Goal: Task Accomplishment & Management: Use online tool/utility

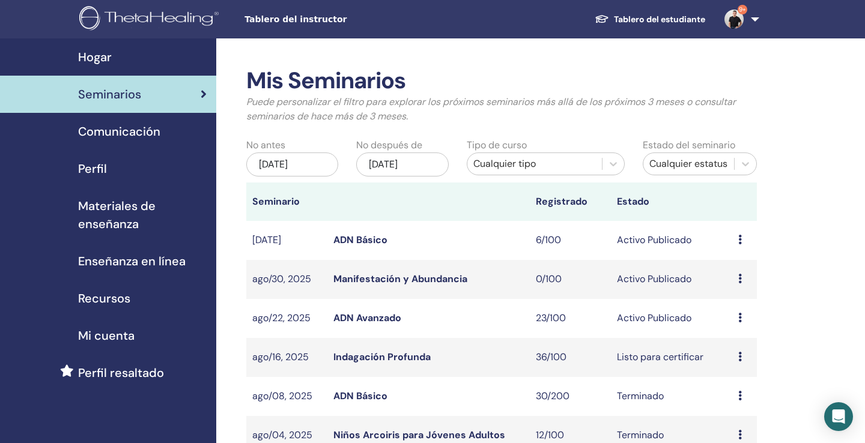
click at [386, 317] on link "ADN Avanzado" at bounding box center [367, 318] width 68 height 13
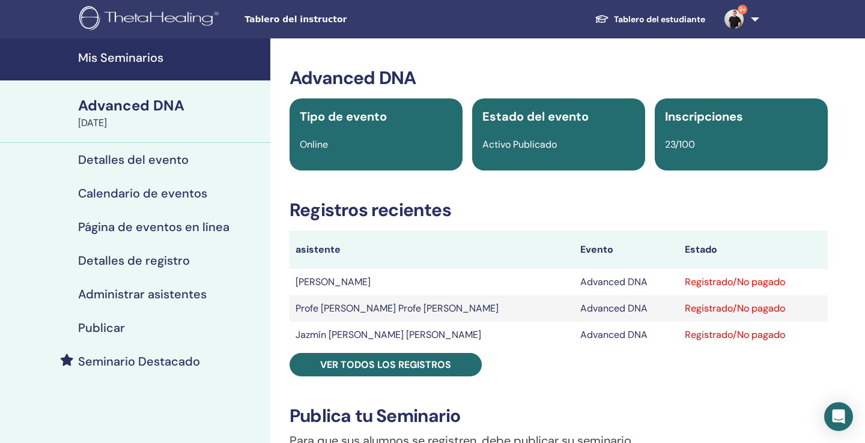
click at [156, 294] on h4 "Administrar asistentes" at bounding box center [142, 294] width 129 height 14
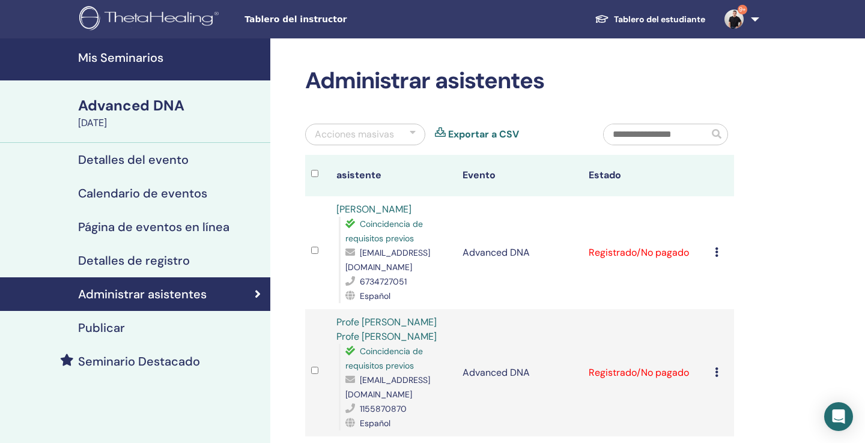
click at [414, 131] on div at bounding box center [413, 134] width 6 height 14
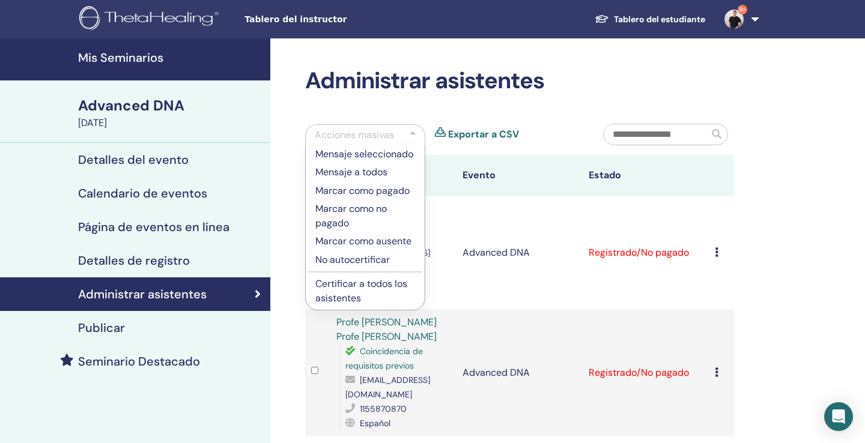
click at [368, 287] on p "Certificar a todos los asistentes" at bounding box center [365, 291] width 100 height 29
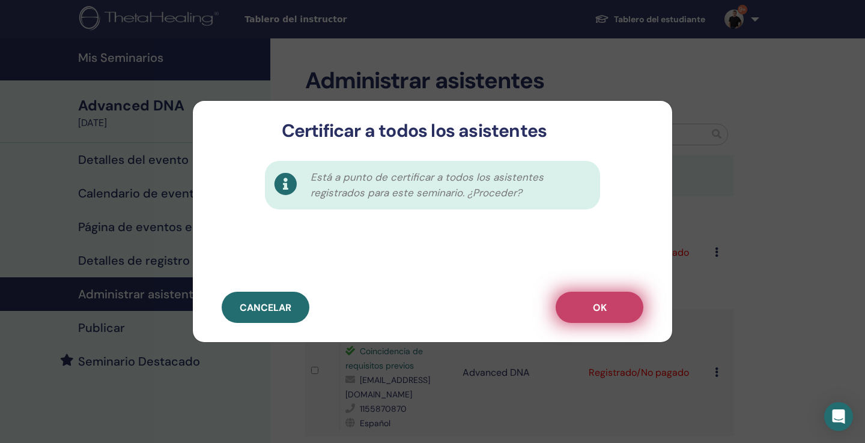
click at [595, 311] on span "OK" at bounding box center [600, 308] width 14 height 13
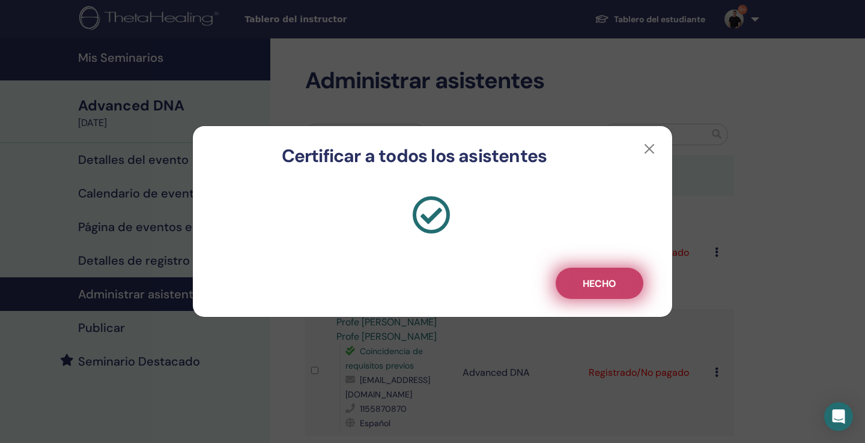
click at [596, 293] on button "Hecho" at bounding box center [600, 283] width 88 height 31
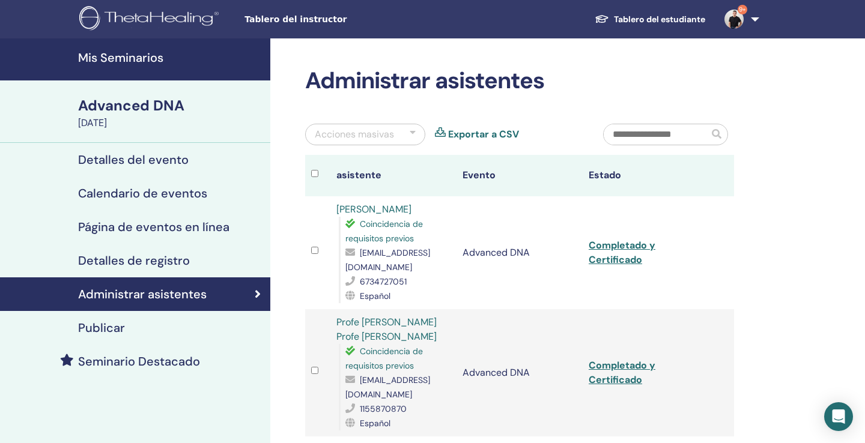
click at [127, 61] on h4 "Mis Seminarios" at bounding box center [170, 57] width 185 height 14
